Goal: Find specific page/section: Find specific page/section

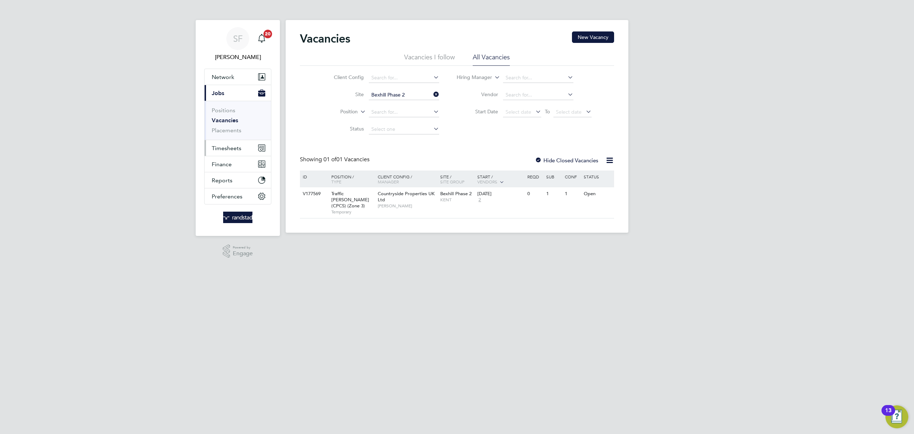
click at [225, 147] on span "Timesheets" at bounding box center [227, 148] width 30 height 7
click at [217, 126] on link "Timesheets" at bounding box center [227, 126] width 30 height 7
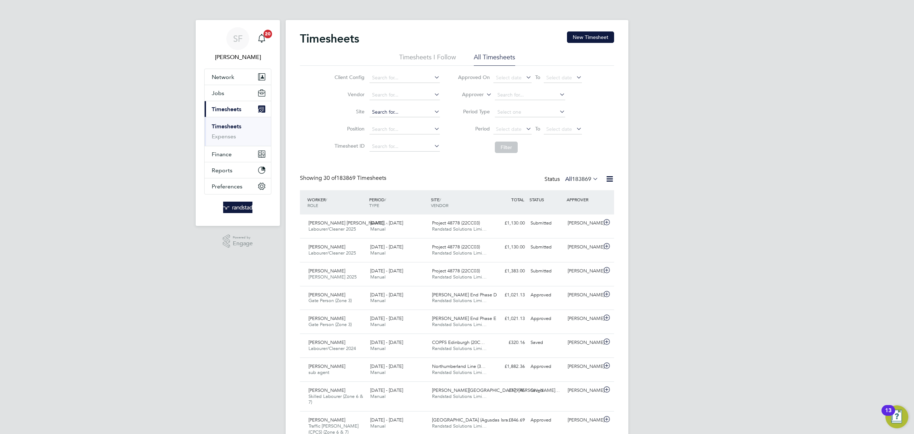
click at [382, 113] on input at bounding box center [405, 112] width 70 height 10
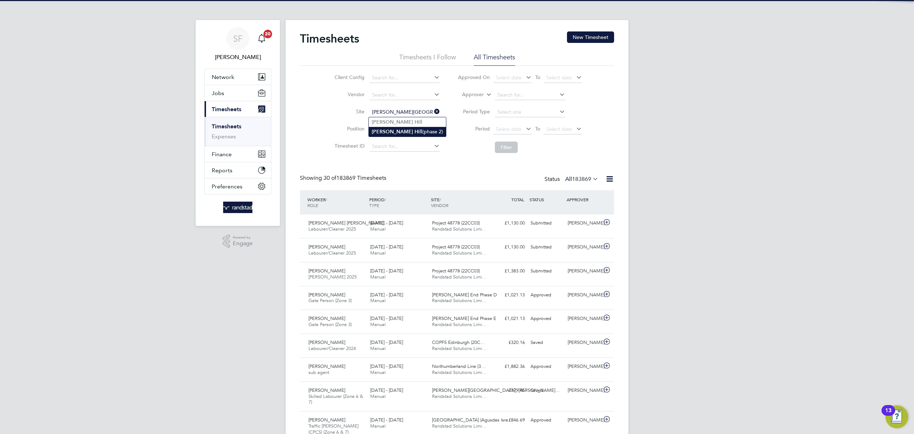
click at [402, 133] on li "[PERSON_NAME] [PERSON_NAME] (phase 2)" at bounding box center [407, 132] width 77 height 10
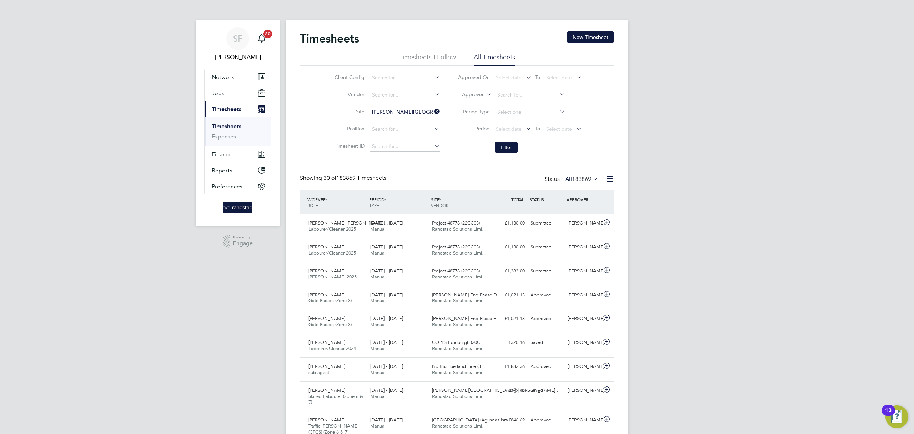
type input "[PERSON_NAME] [PERSON_NAME] (phase 2)"
click at [510, 145] on button "Filter" at bounding box center [506, 146] width 23 height 11
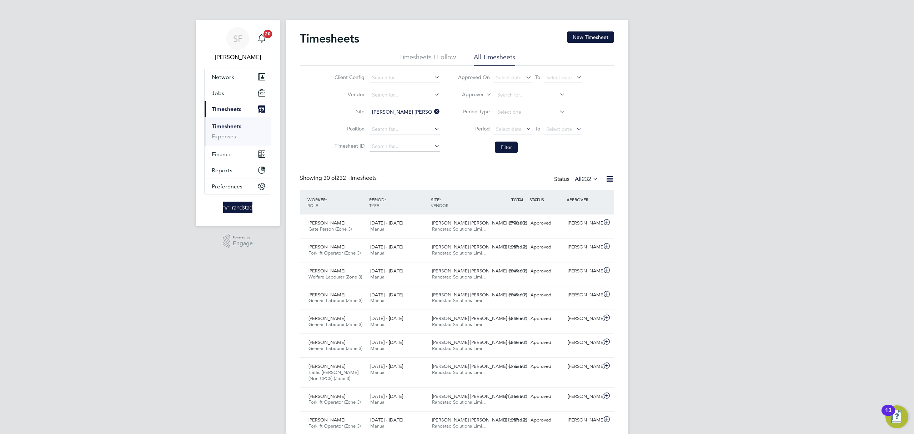
click at [433, 112] on icon at bounding box center [433, 111] width 0 height 10
click at [387, 112] on input at bounding box center [405, 112] width 70 height 10
drag, startPoint x: 395, startPoint y: 120, endPoint x: 471, endPoint y: 140, distance: 78.5
click at [396, 120] on li "[GEOGRAPHIC_DATA], The Hindlands" at bounding box center [404, 122] width 71 height 10
type input "[GEOGRAPHIC_DATA], The Hindlands"
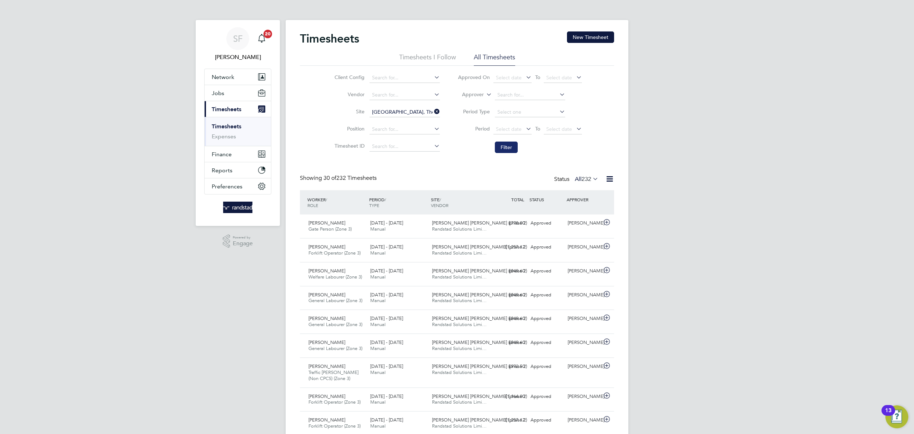
click at [511, 148] on button "Filter" at bounding box center [506, 146] width 23 height 11
click at [433, 112] on icon at bounding box center [433, 111] width 0 height 10
click at [406, 110] on input at bounding box center [405, 112] width 70 height 10
click at [406, 121] on li "[GEOGRAPHIC_DATA], [GEOGRAPHIC_DATA]" at bounding box center [421, 122] width 105 height 10
type input "[GEOGRAPHIC_DATA], [GEOGRAPHIC_DATA]"
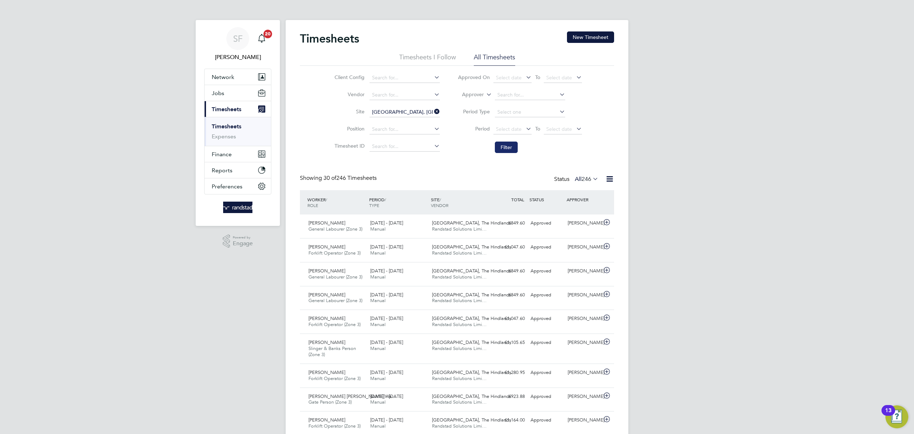
click at [510, 146] on button "Filter" at bounding box center [506, 146] width 23 height 11
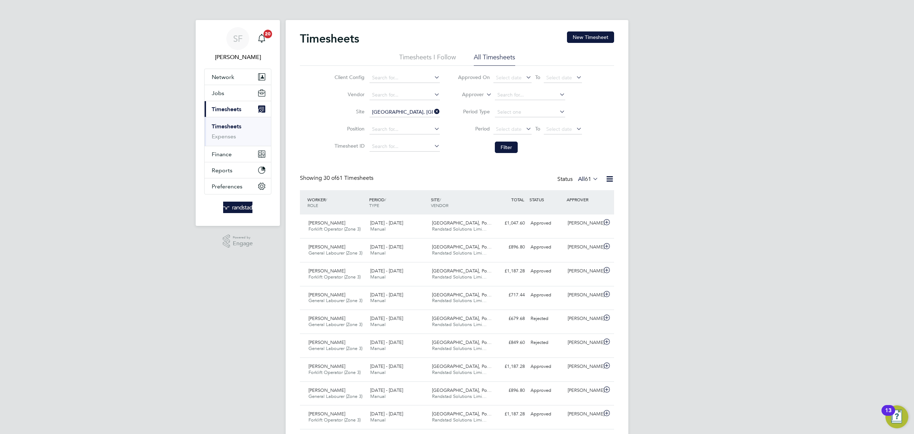
drag, startPoint x: 437, startPoint y: 113, endPoint x: 414, endPoint y: 109, distance: 24.4
click at [433, 112] on icon at bounding box center [433, 111] width 0 height 10
click at [413, 109] on input at bounding box center [405, 112] width 70 height 10
click at [418, 117] on li "[GEOGRAPHIC_DATA], Hailsham (Bovis)" at bounding box center [417, 121] width 96 height 9
type input "[GEOGRAPHIC_DATA], Hailsham (Bovis)"
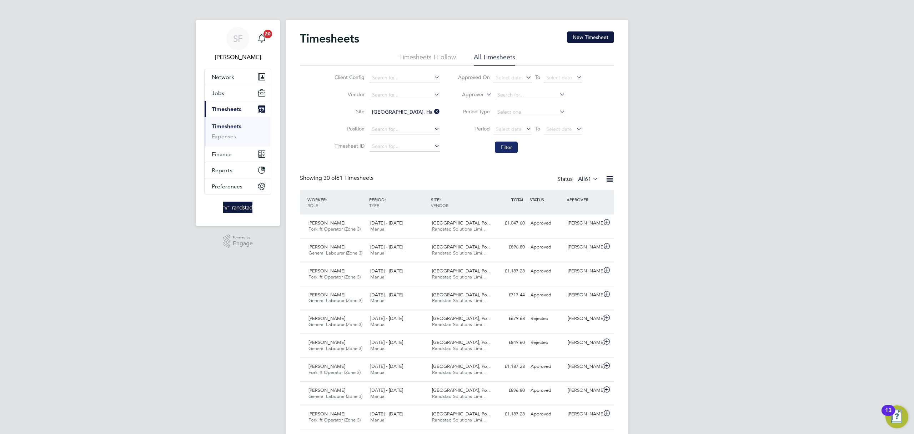
click at [502, 145] on button "Filter" at bounding box center [506, 146] width 23 height 11
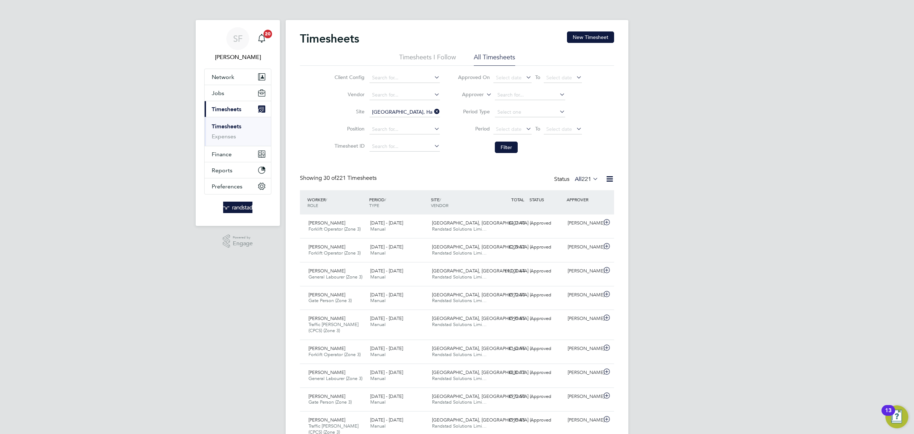
click at [433, 112] on icon at bounding box center [433, 111] width 0 height 10
click at [390, 114] on input at bounding box center [405, 112] width 70 height 10
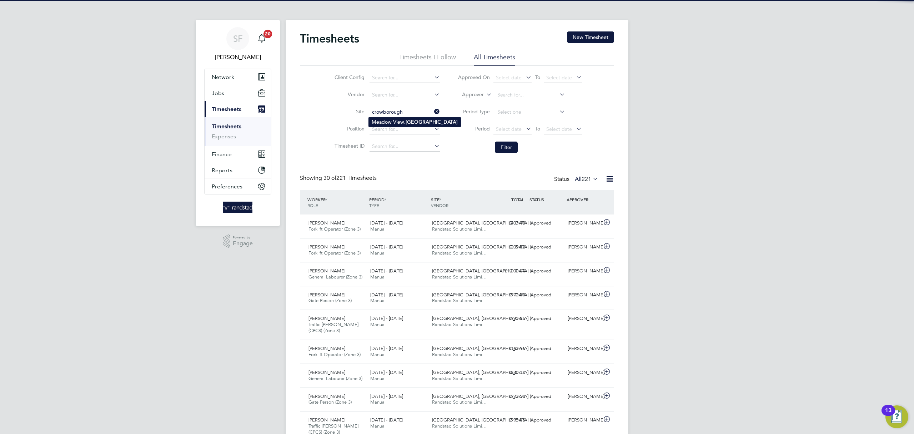
click at [401, 124] on li "[GEOGRAPHIC_DATA], [GEOGRAPHIC_DATA]" at bounding box center [415, 122] width 92 height 10
type input "[GEOGRAPHIC_DATA], [GEOGRAPHIC_DATA]"
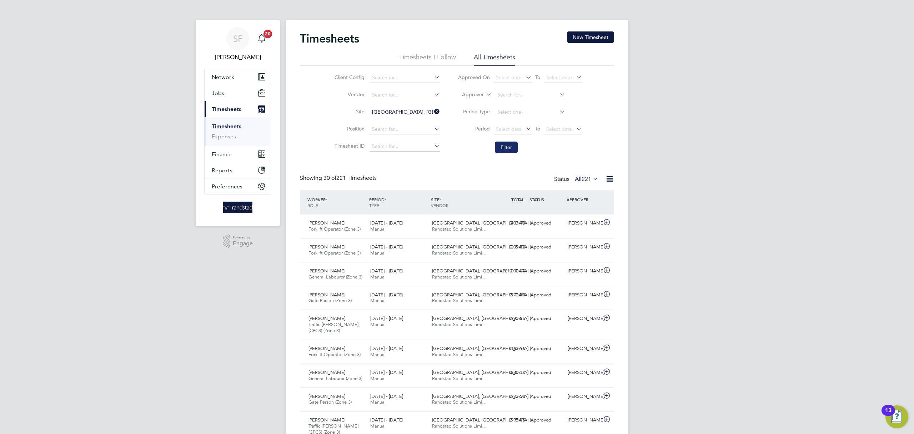
click at [495, 144] on button "Filter" at bounding box center [506, 146] width 23 height 11
